Goal: Unclear

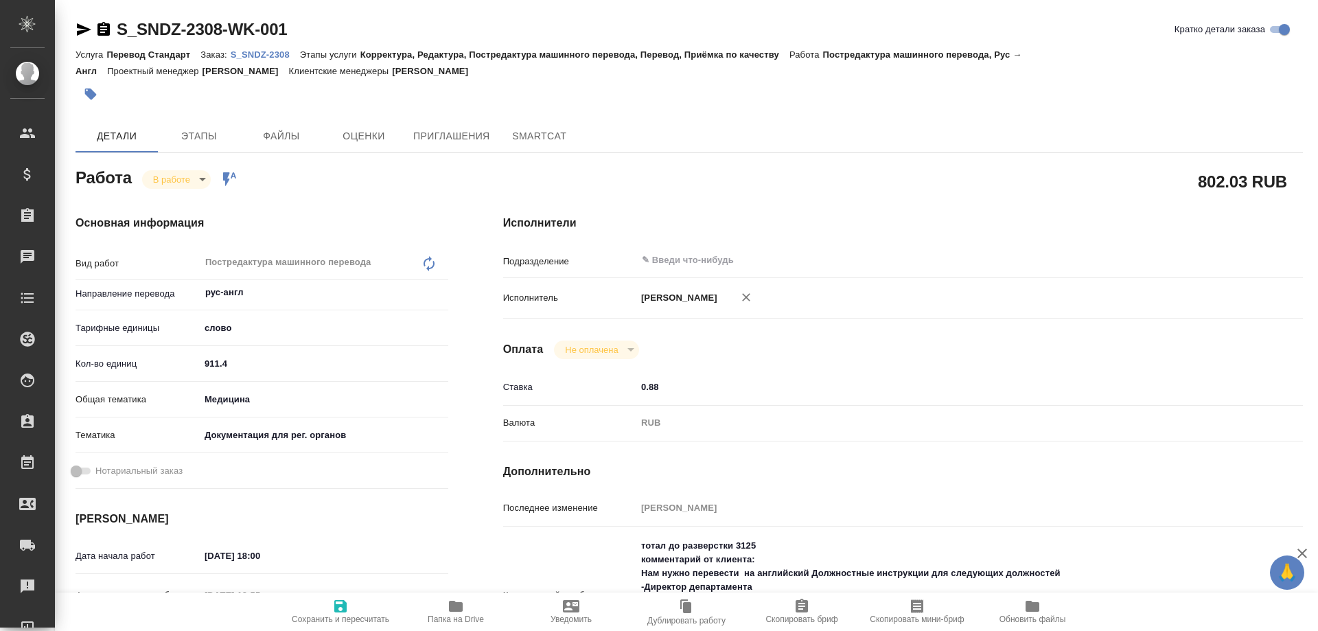
type textarea "x"
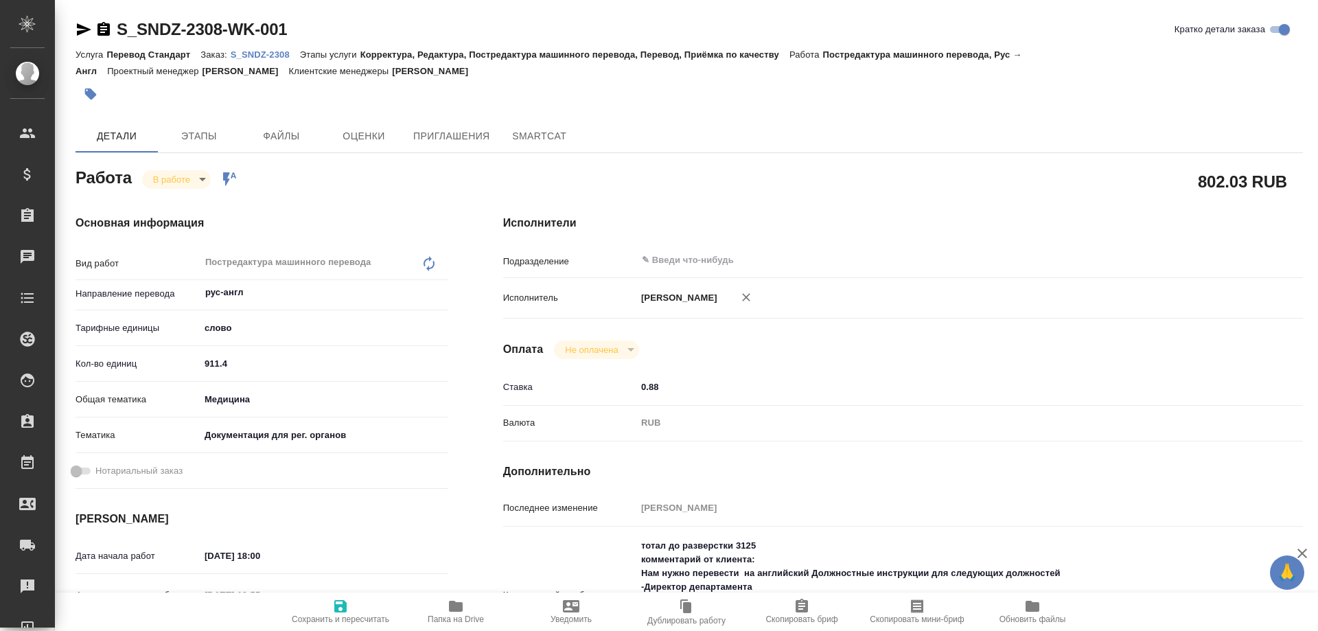
type textarea "x"
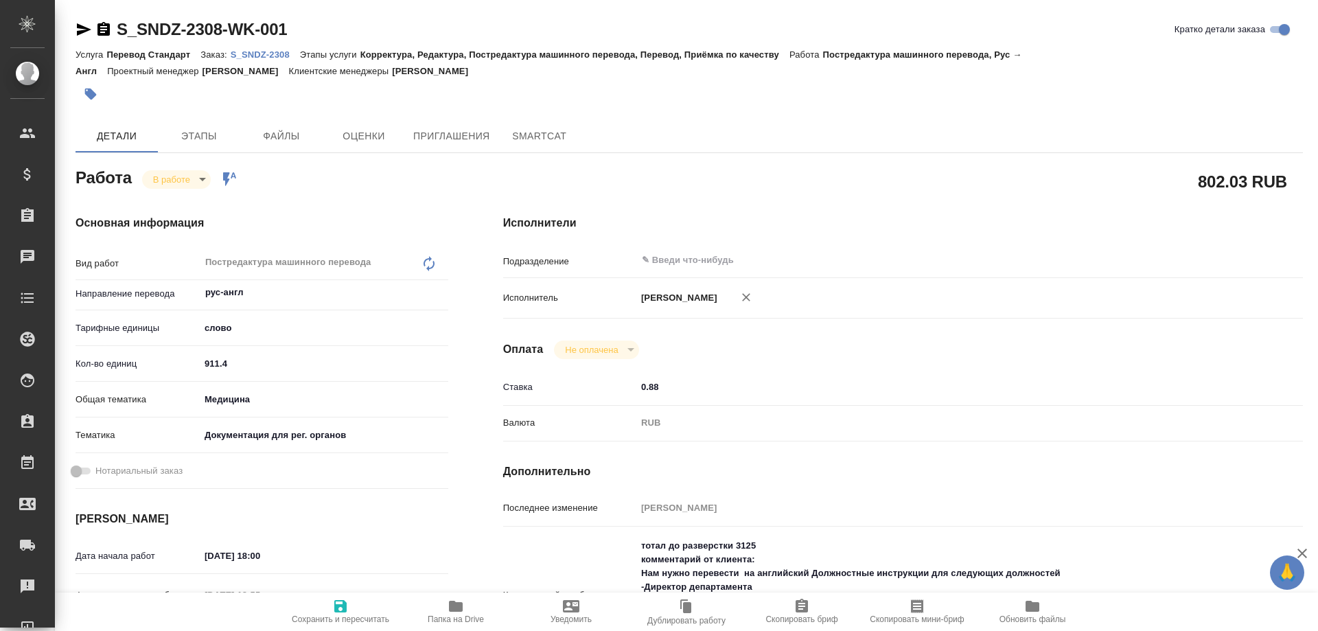
type textarea "x"
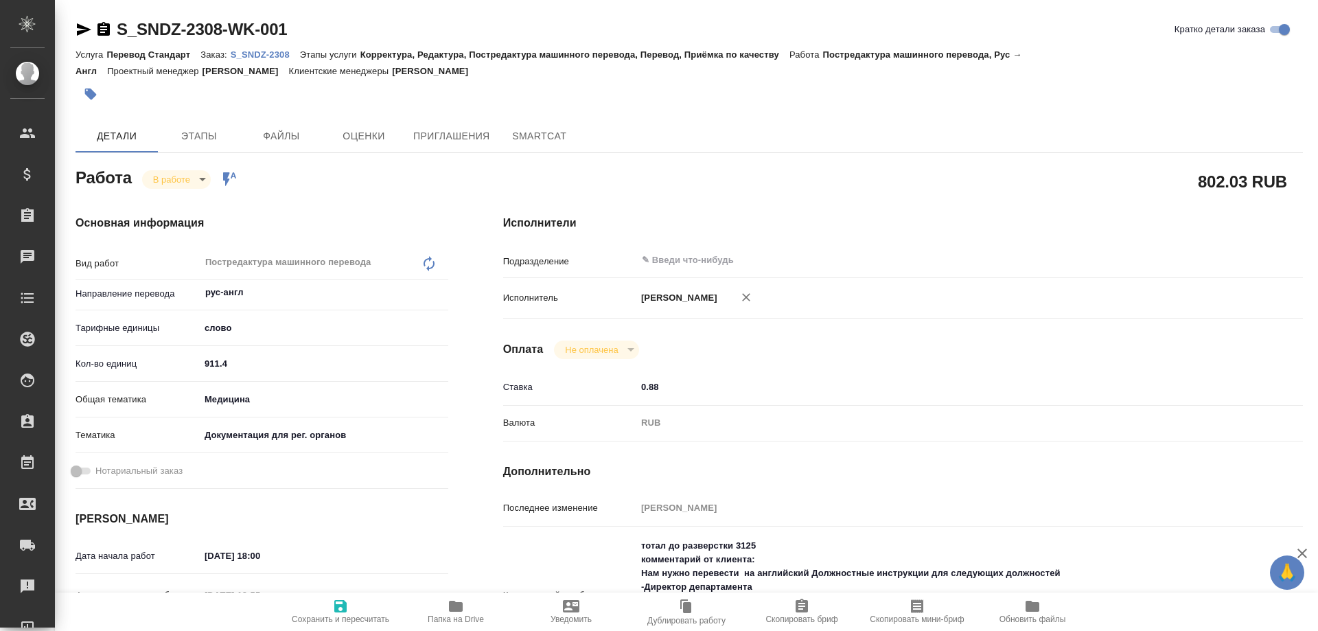
type textarea "x"
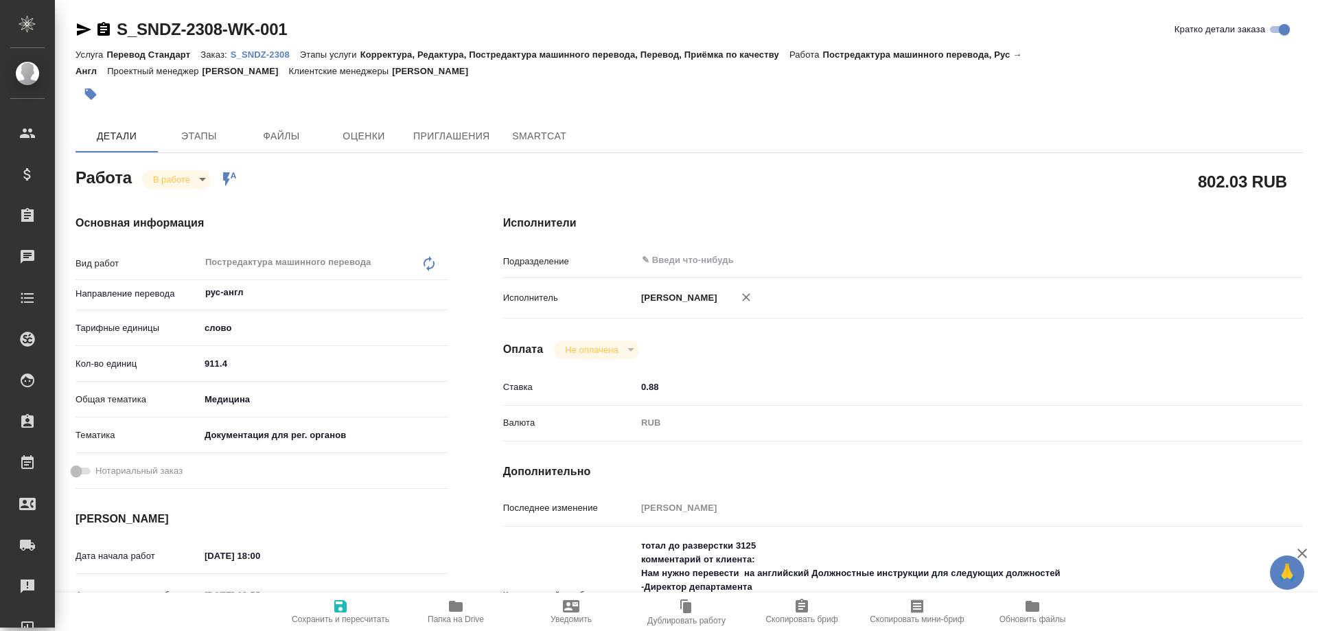
type textarea "x"
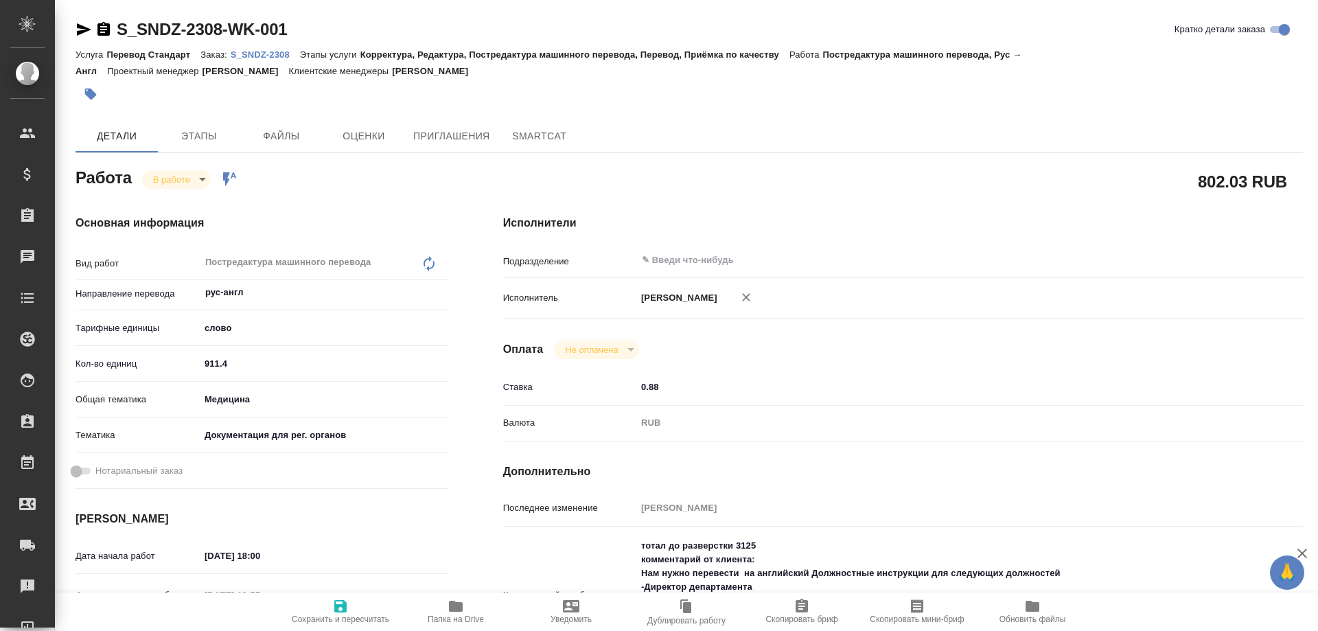
type textarea "x"
